Goal: Task Accomplishment & Management: Manage account settings

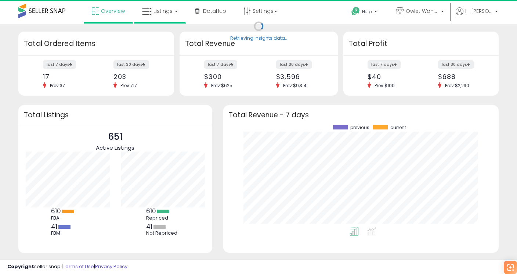
scroll to position [102, 261]
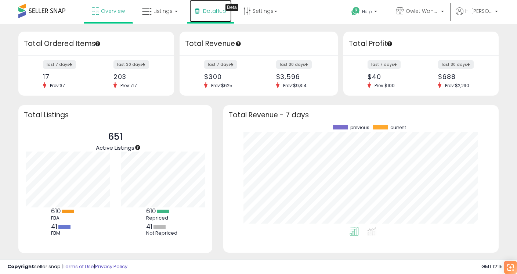
click at [209, 8] on span "DataHub" at bounding box center [214, 10] width 23 height 7
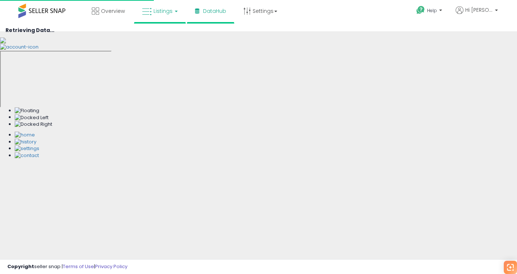
click at [177, 11] on link "Listings" at bounding box center [160, 11] width 47 height 22
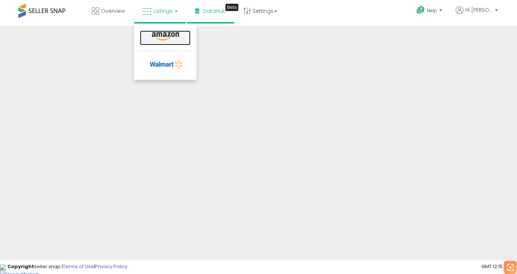
click at [169, 34] on icon at bounding box center [165, 37] width 32 height 10
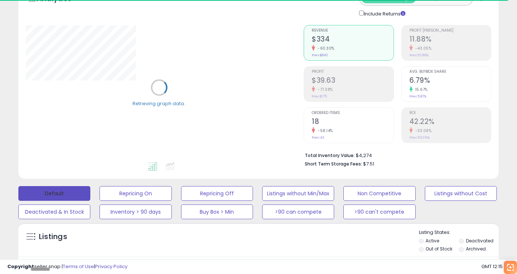
scroll to position [70, 0]
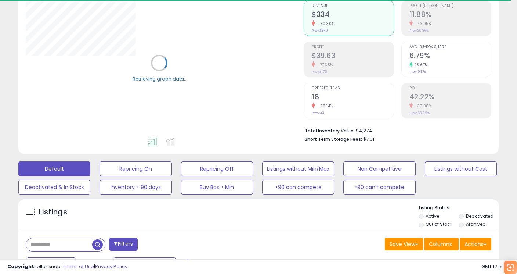
click at [63, 243] on input "text" at bounding box center [59, 244] width 66 height 13
type input "*"
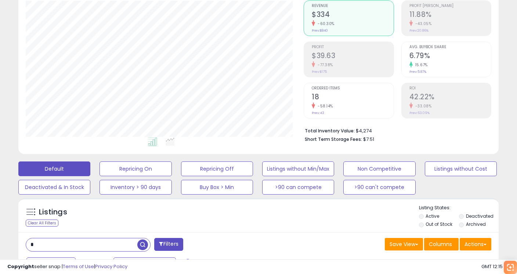
scroll to position [151, 278]
type input "****"
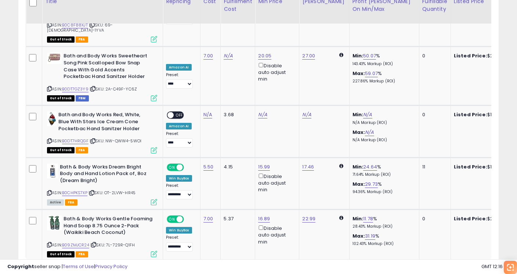
scroll to position [1478, 0]
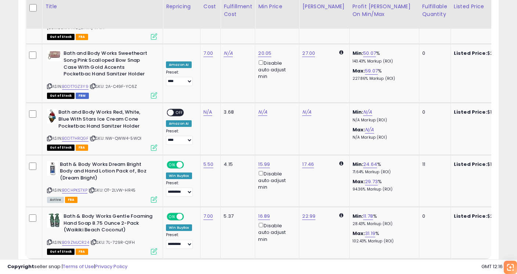
click at [461, 266] on link "2" at bounding box center [460, 272] width 12 height 12
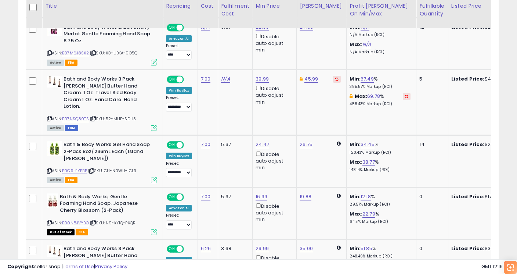
scroll to position [667, 0]
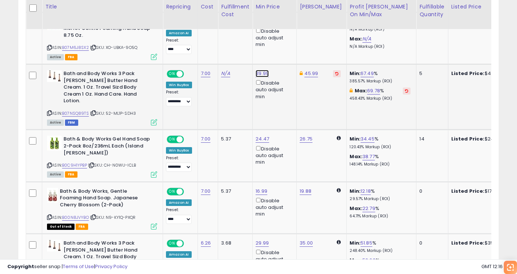
click at [263, 72] on link "39.99" at bounding box center [262, 73] width 13 height 7
drag, startPoint x: 235, startPoint y: 47, endPoint x: 203, endPoint y: 47, distance: 32.0
click at [203, 47] on tbody "**********" at bounding box center [526, 168] width 1000 height 899
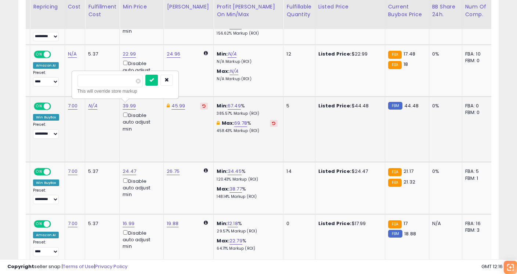
scroll to position [0, 130]
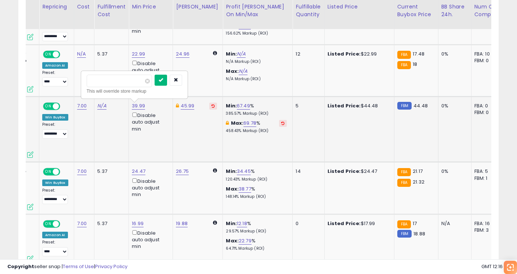
type input "**"
click at [167, 78] on button "submit" at bounding box center [161, 80] width 12 height 11
